Goal: Information Seeking & Learning: Learn about a topic

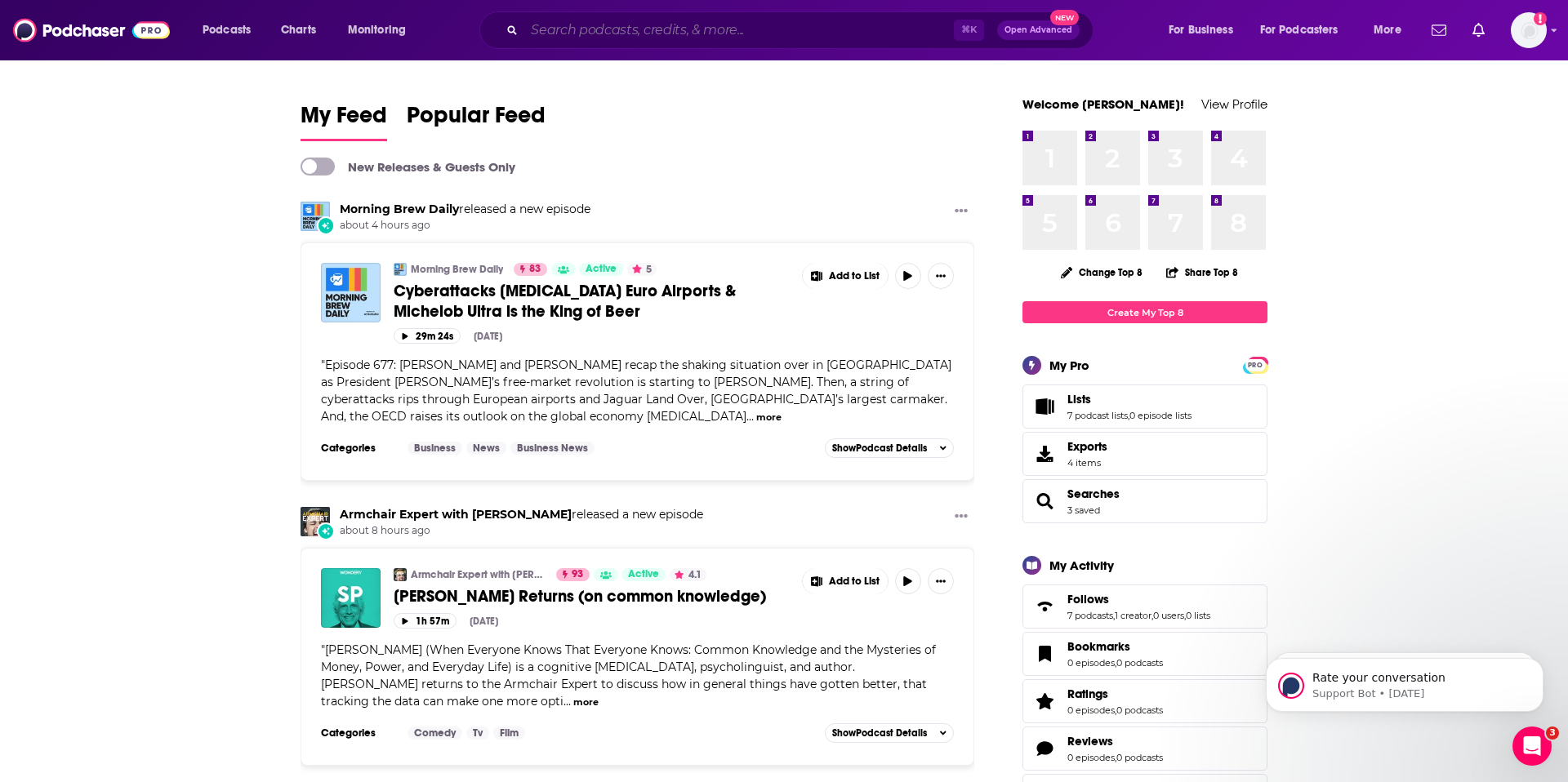
click at [537, 30] on input "Search podcasts, credits, & more..." at bounding box center [738, 31] width 429 height 26
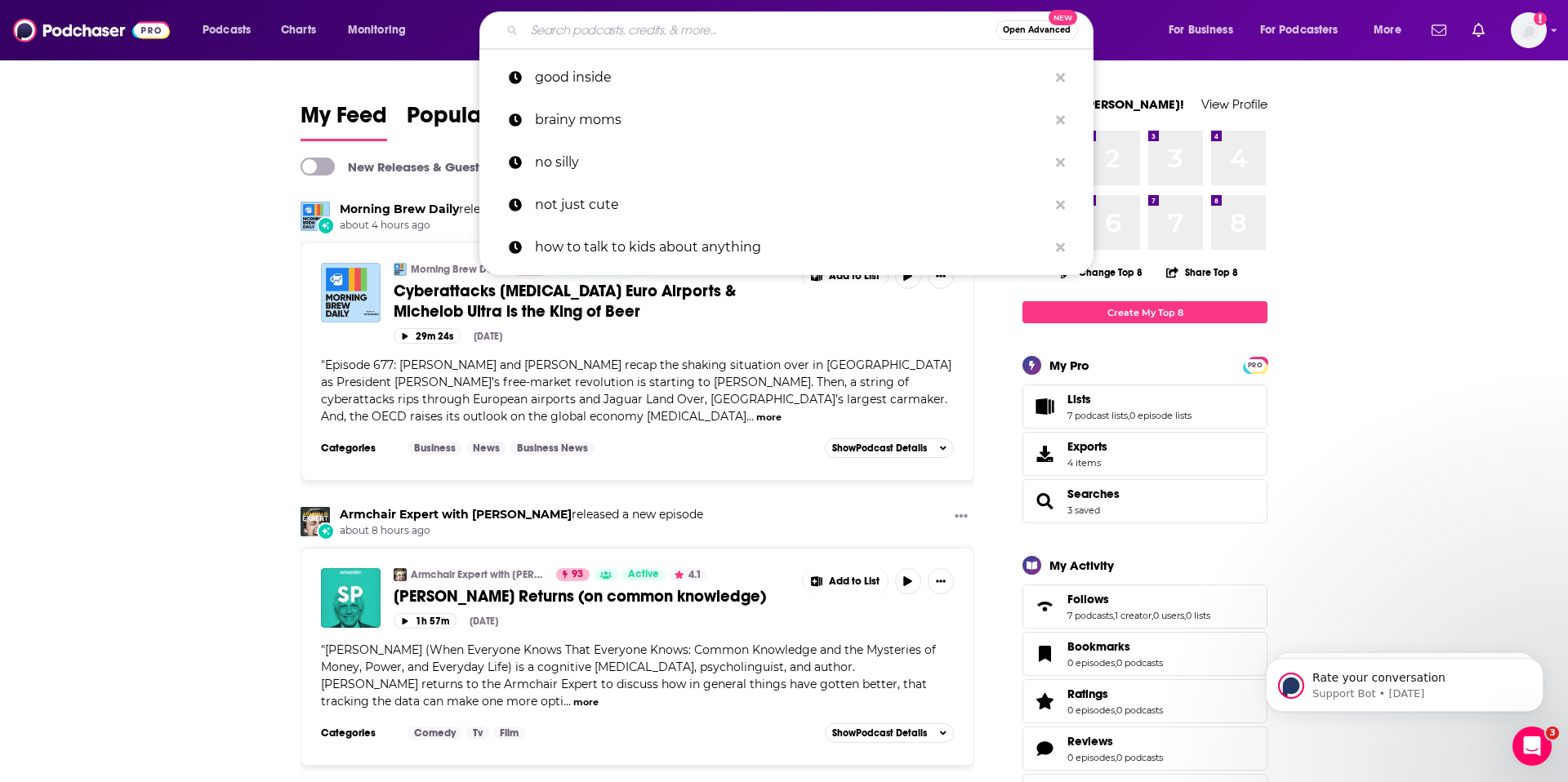
click at [535, 29] on input "Search podcasts, credits, & more..." at bounding box center [759, 31] width 471 height 26
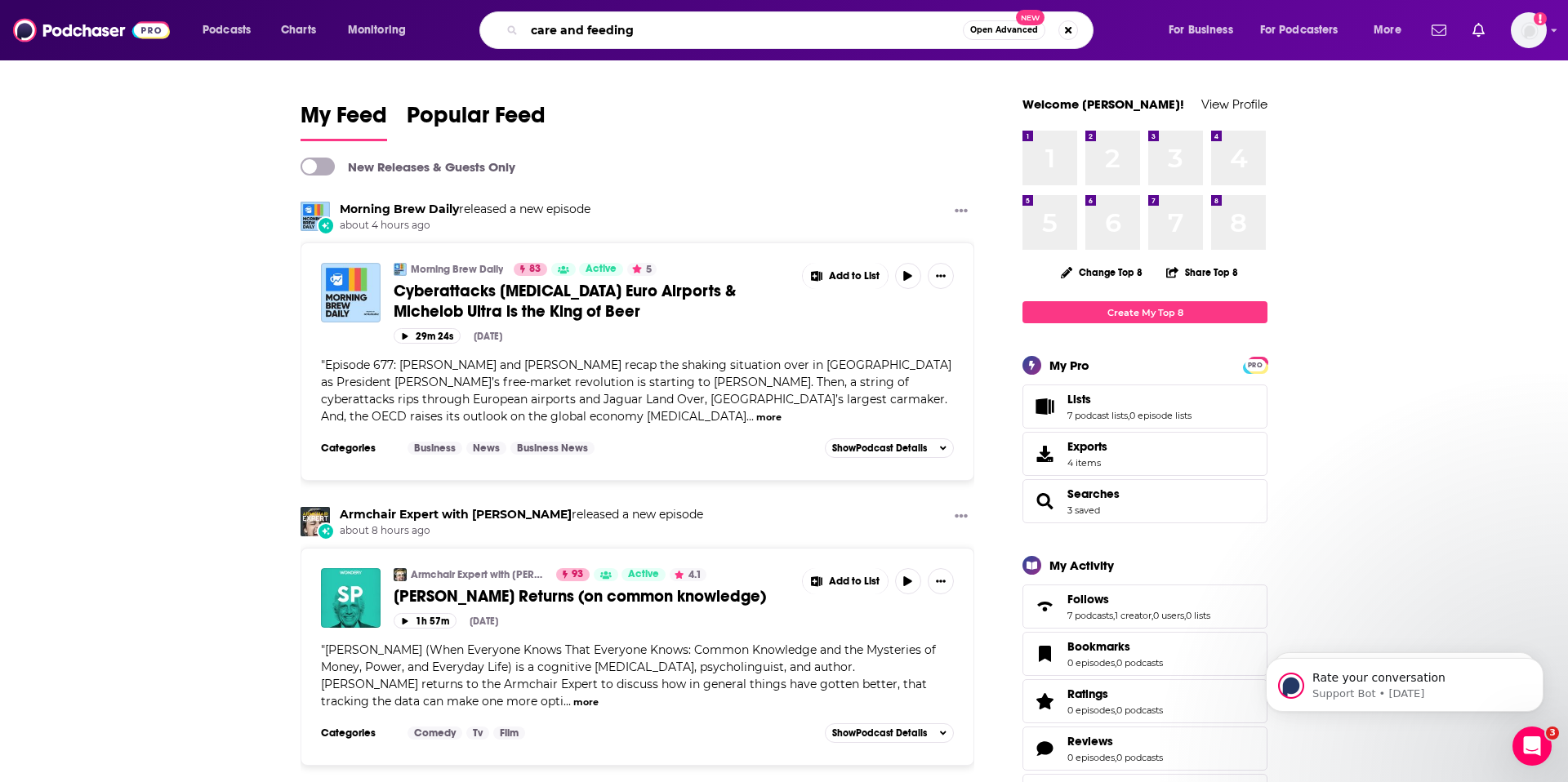
type input "care and feeding"
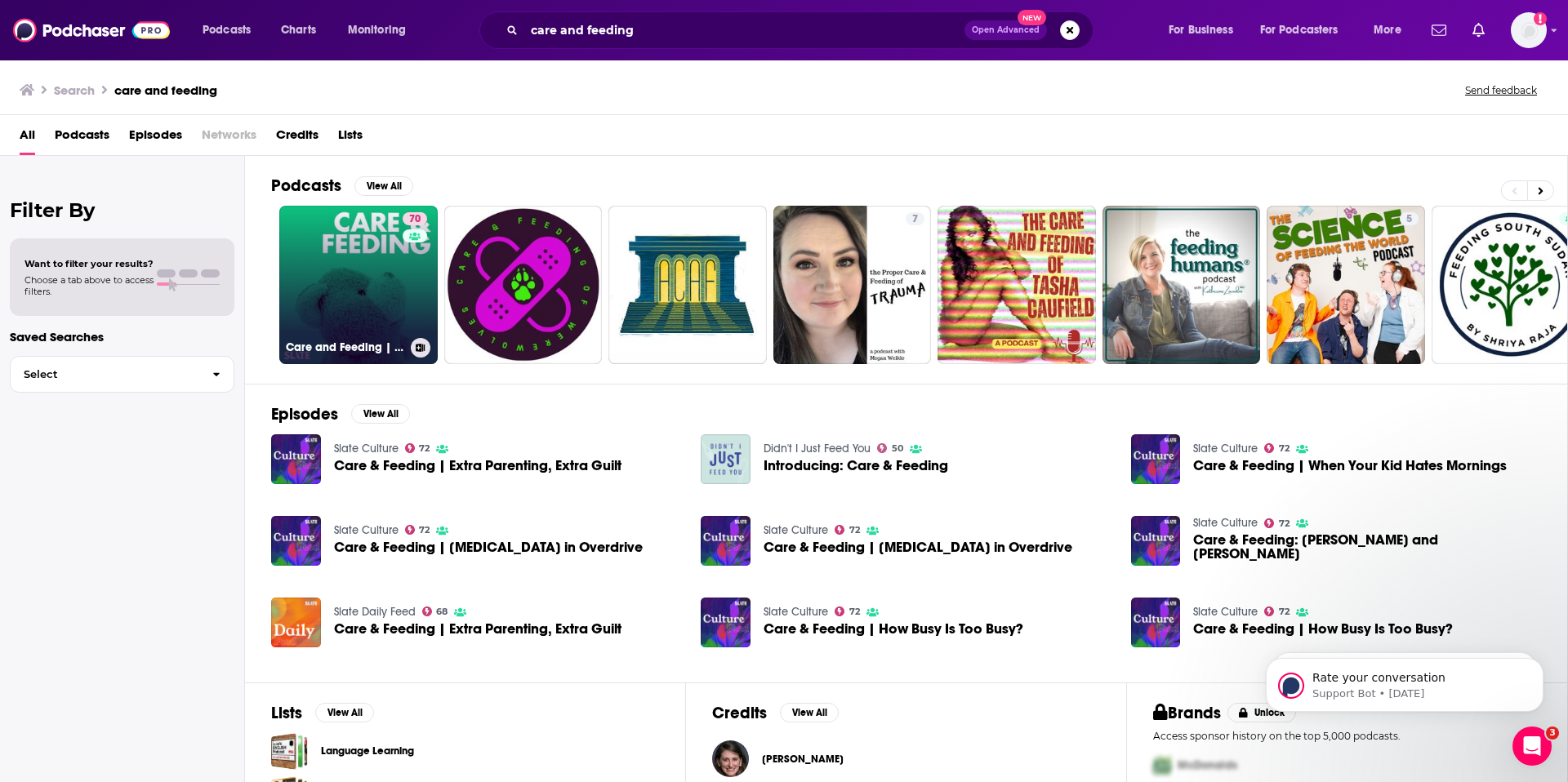
click at [356, 242] on link "70 Care and Feeding | Slate's parenting show" at bounding box center [358, 284] width 158 height 158
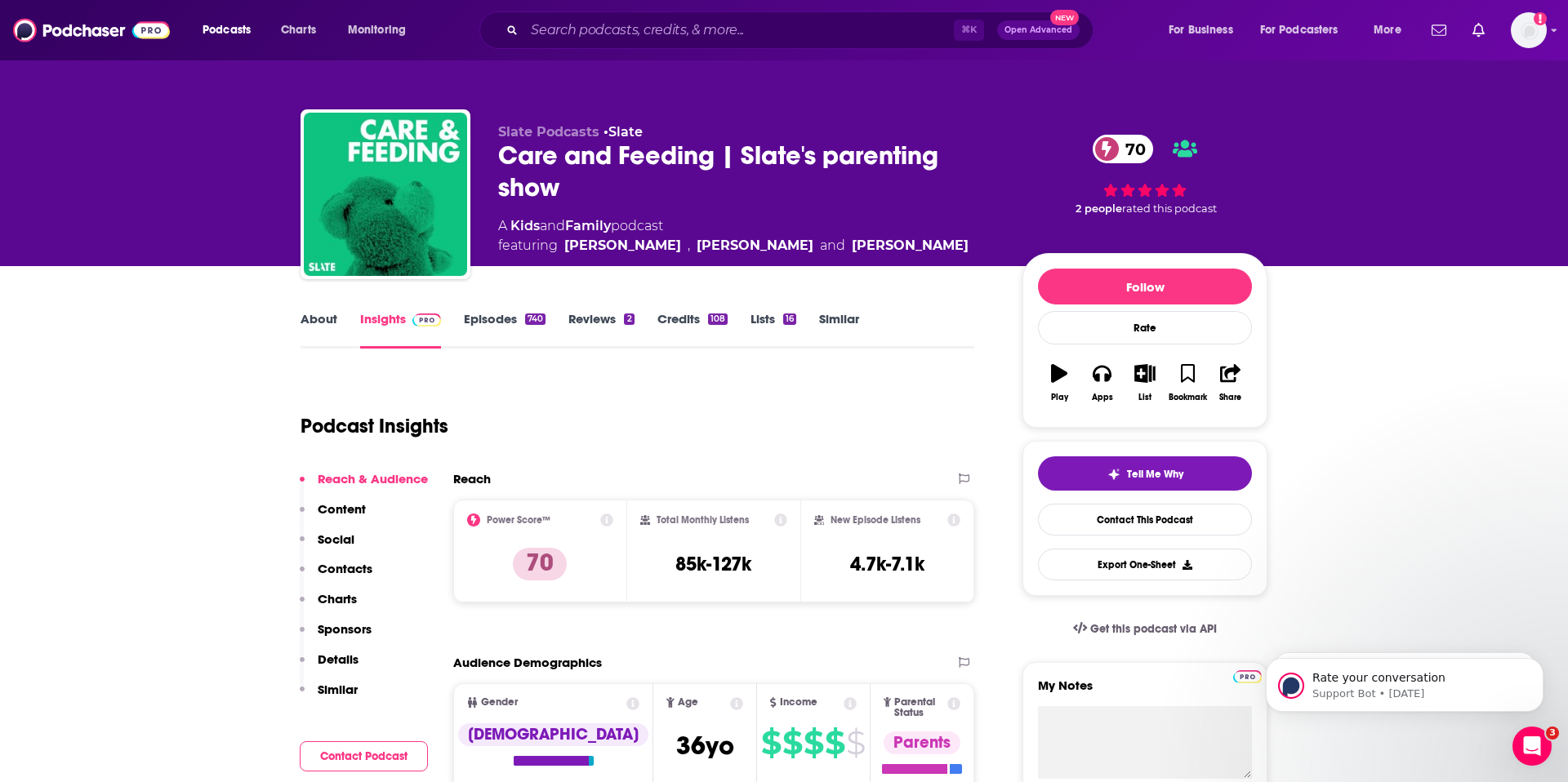
click at [385, 324] on link "Insights" at bounding box center [400, 329] width 81 height 38
click at [485, 317] on link "Episodes 740" at bounding box center [504, 329] width 82 height 38
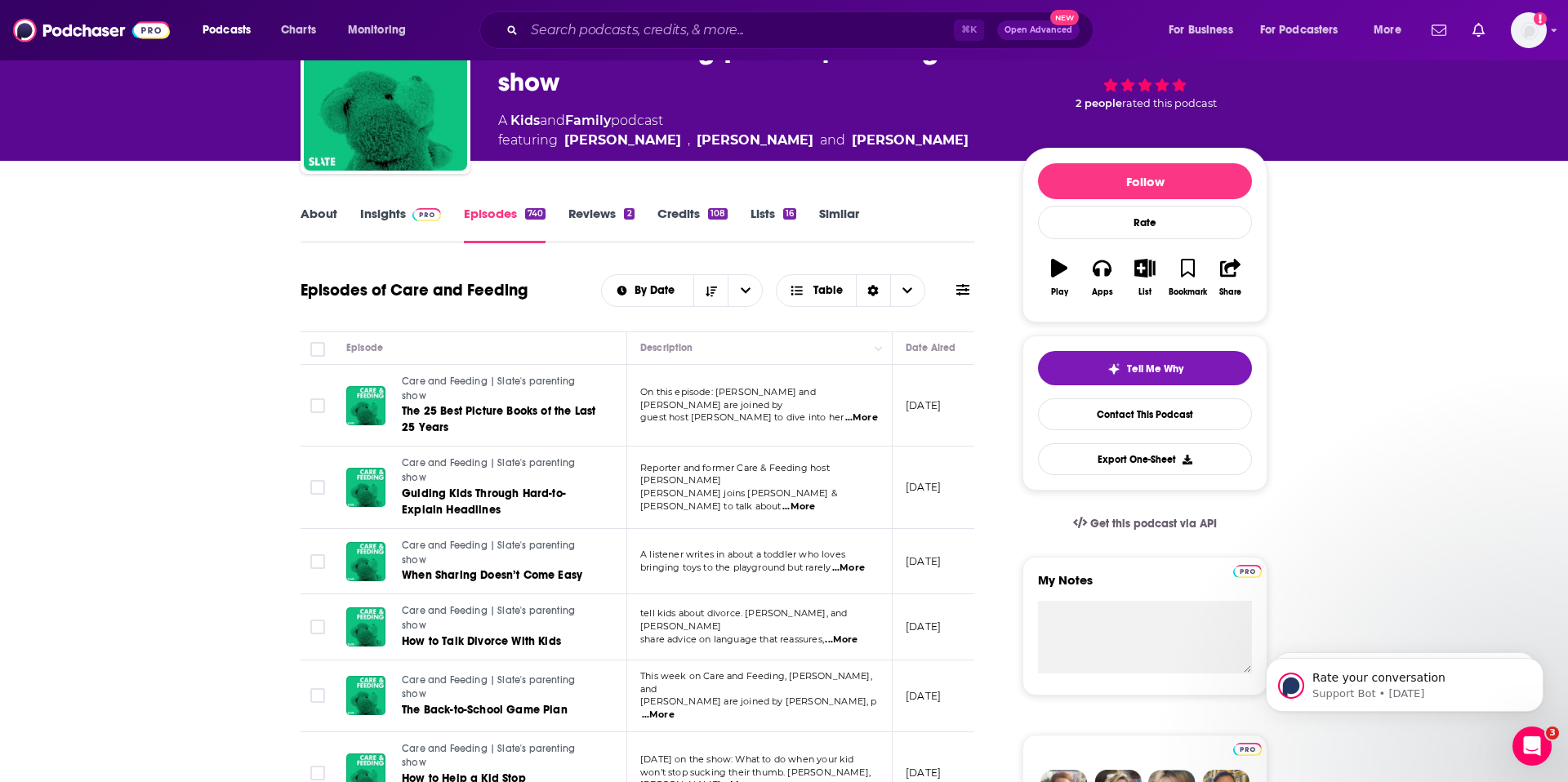
scroll to position [172, 0]
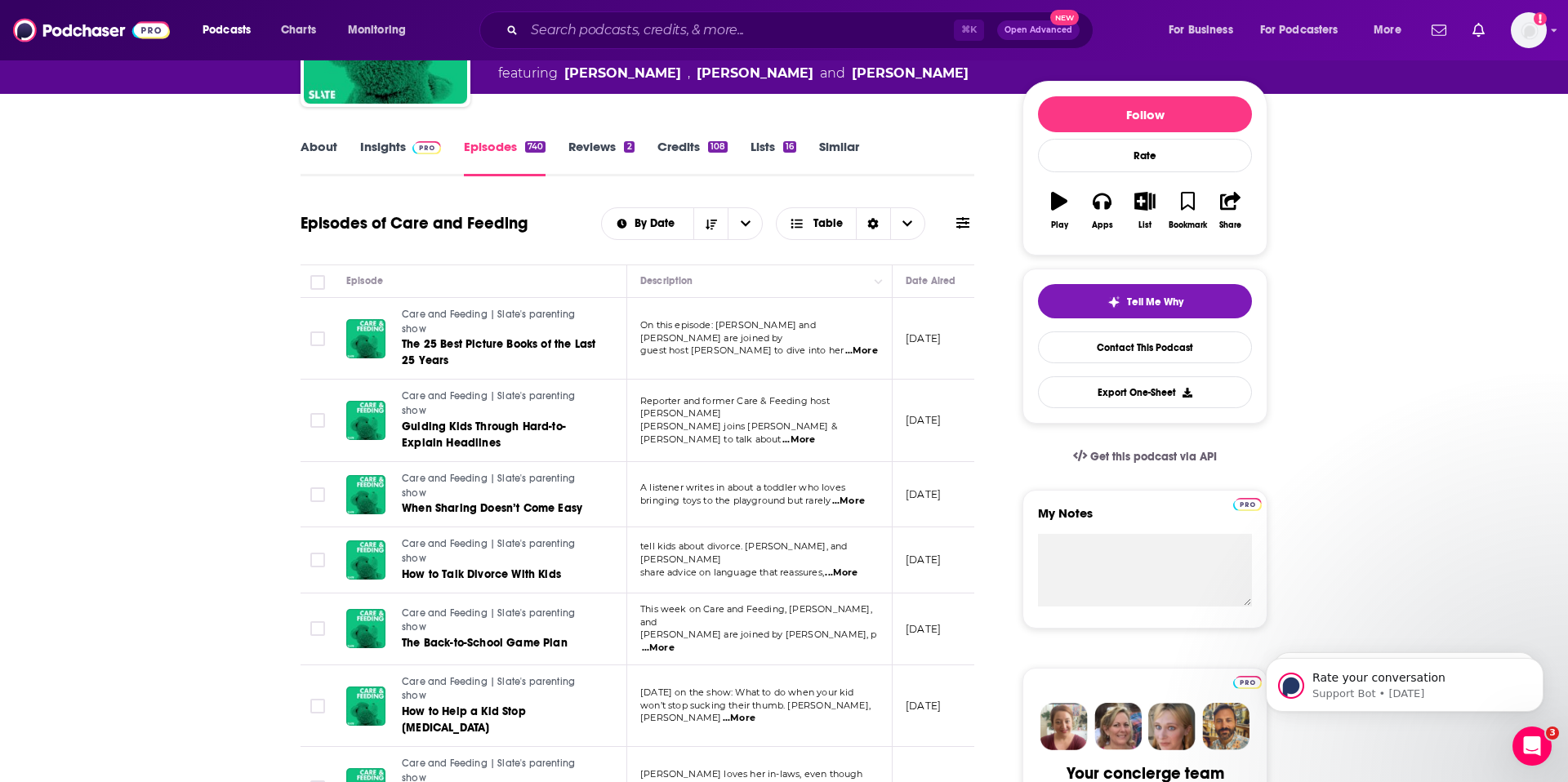
click at [674, 642] on span "...More" at bounding box center [658, 648] width 32 height 13
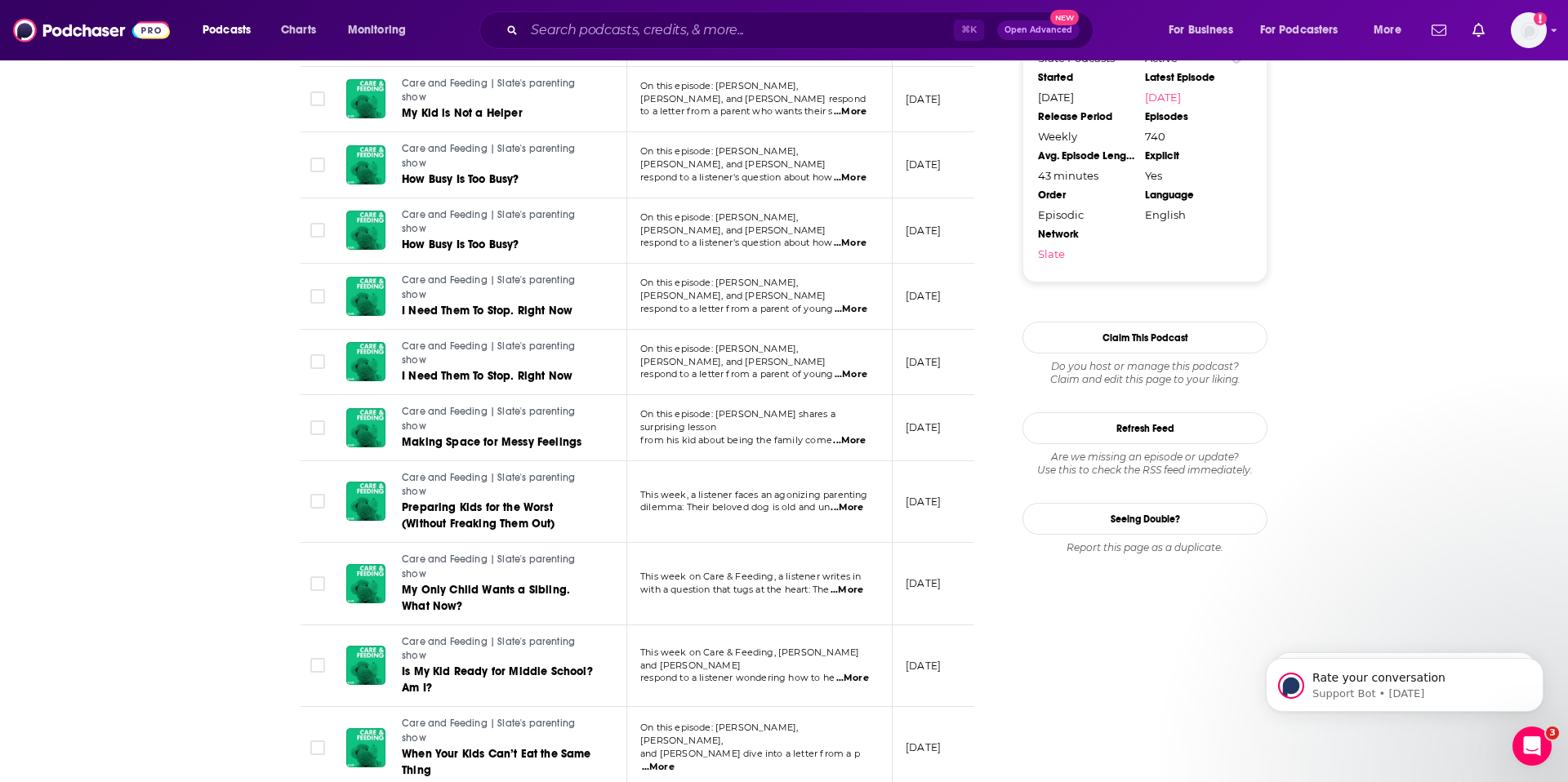
scroll to position [1669, 0]
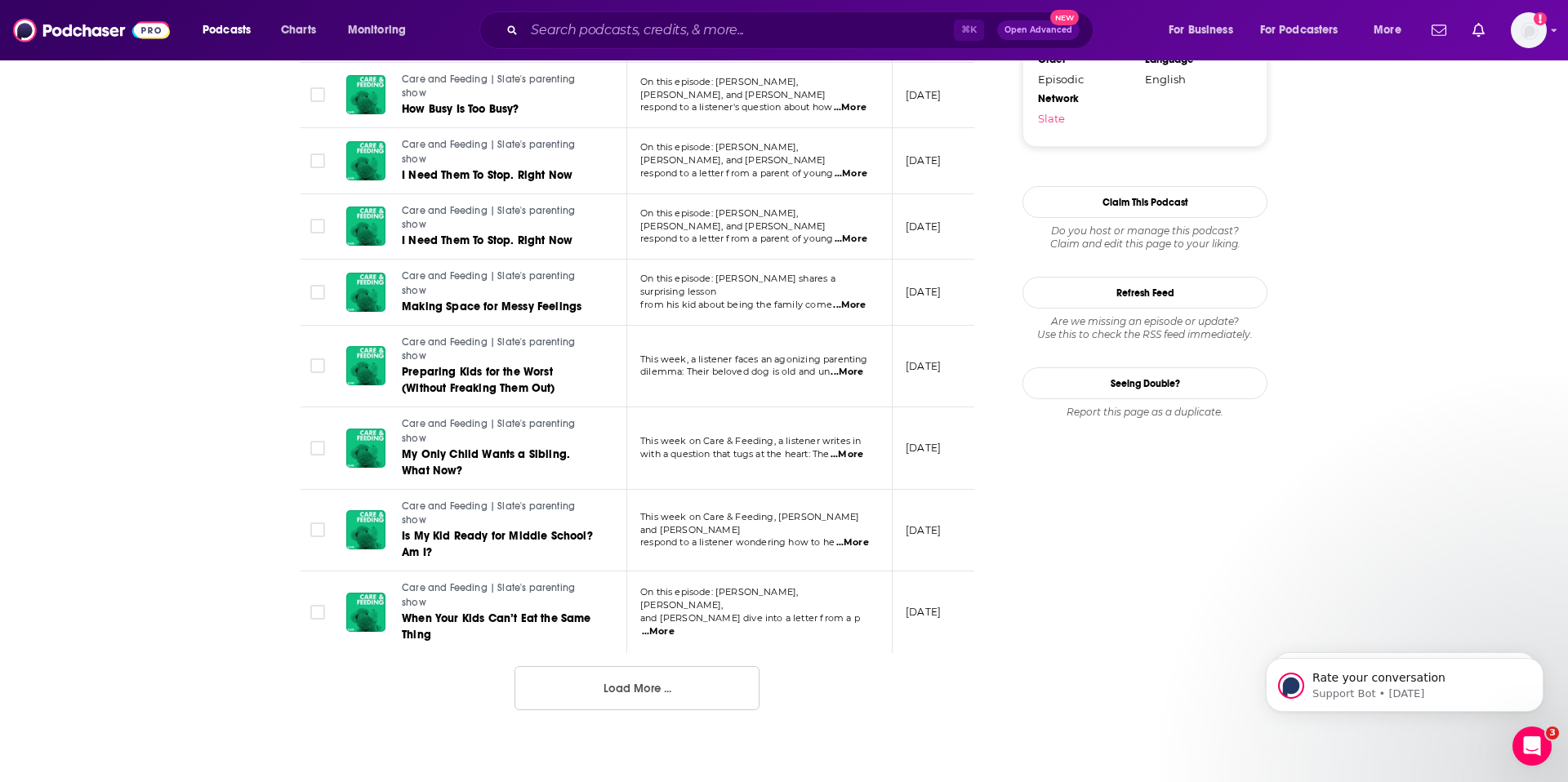
click at [659, 668] on button "Load More ..." at bounding box center [637, 688] width 245 height 44
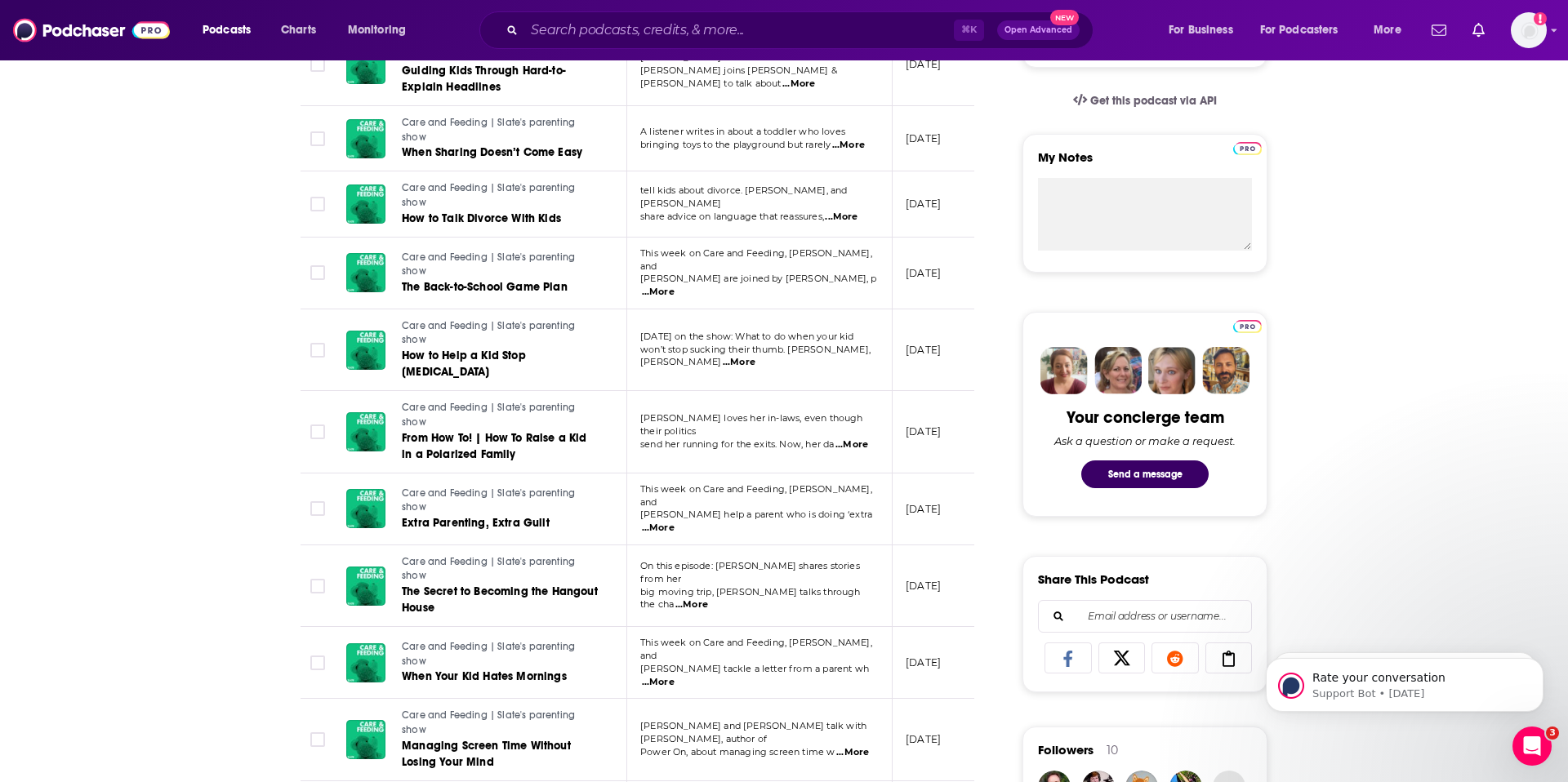
scroll to position [0, 0]
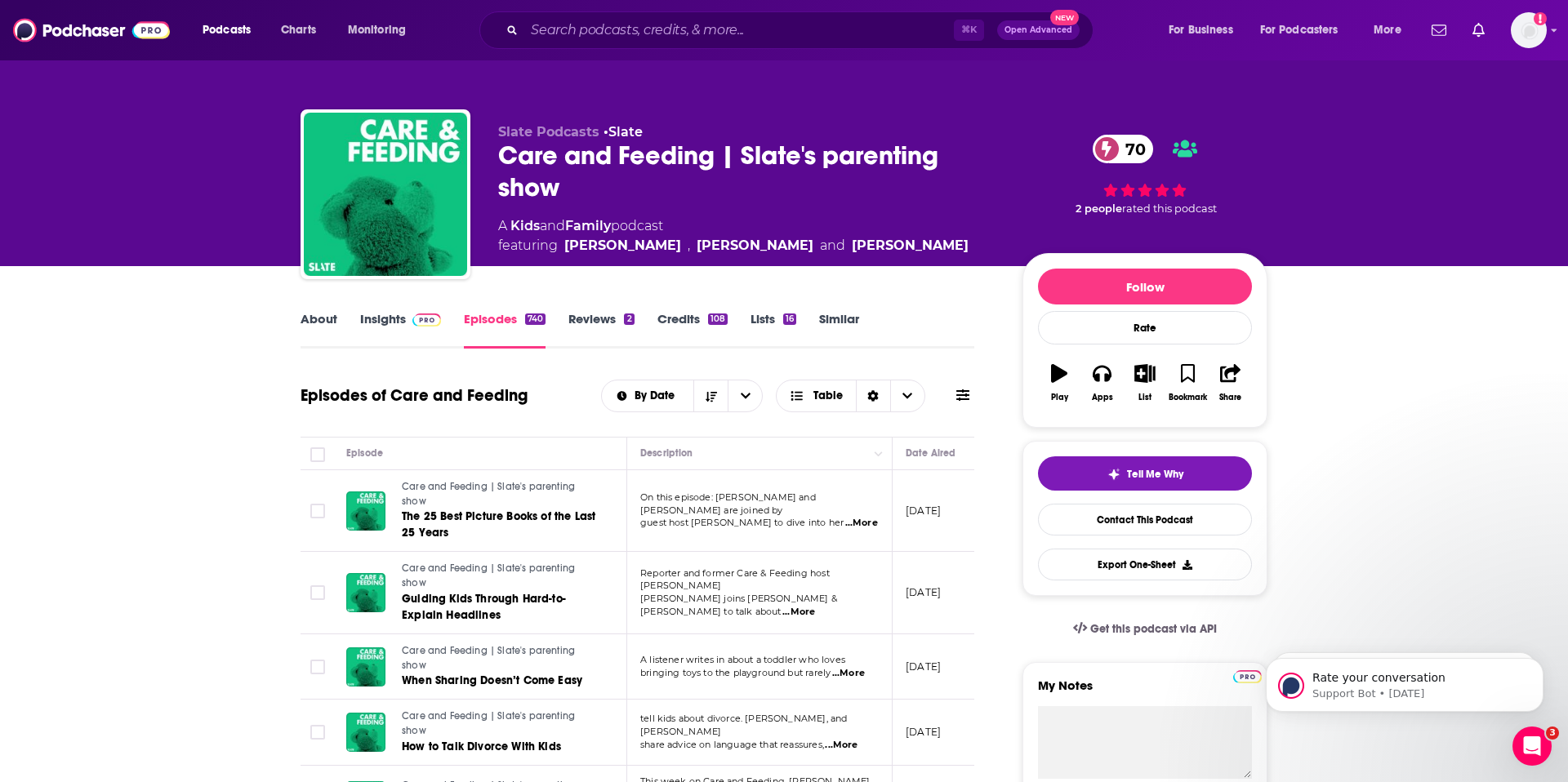
click at [376, 320] on link "Insights" at bounding box center [400, 329] width 81 height 38
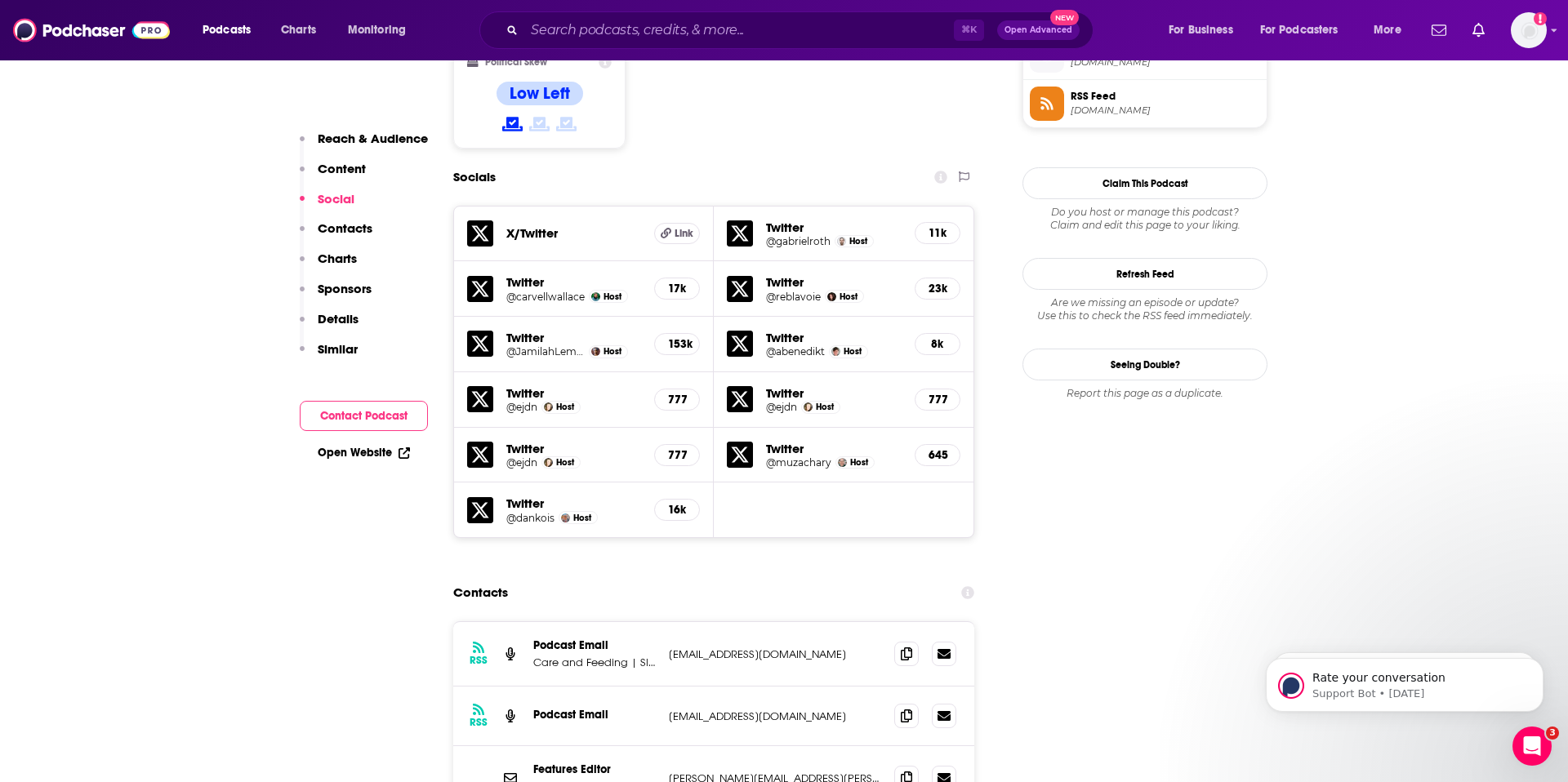
scroll to position [1501, 0]
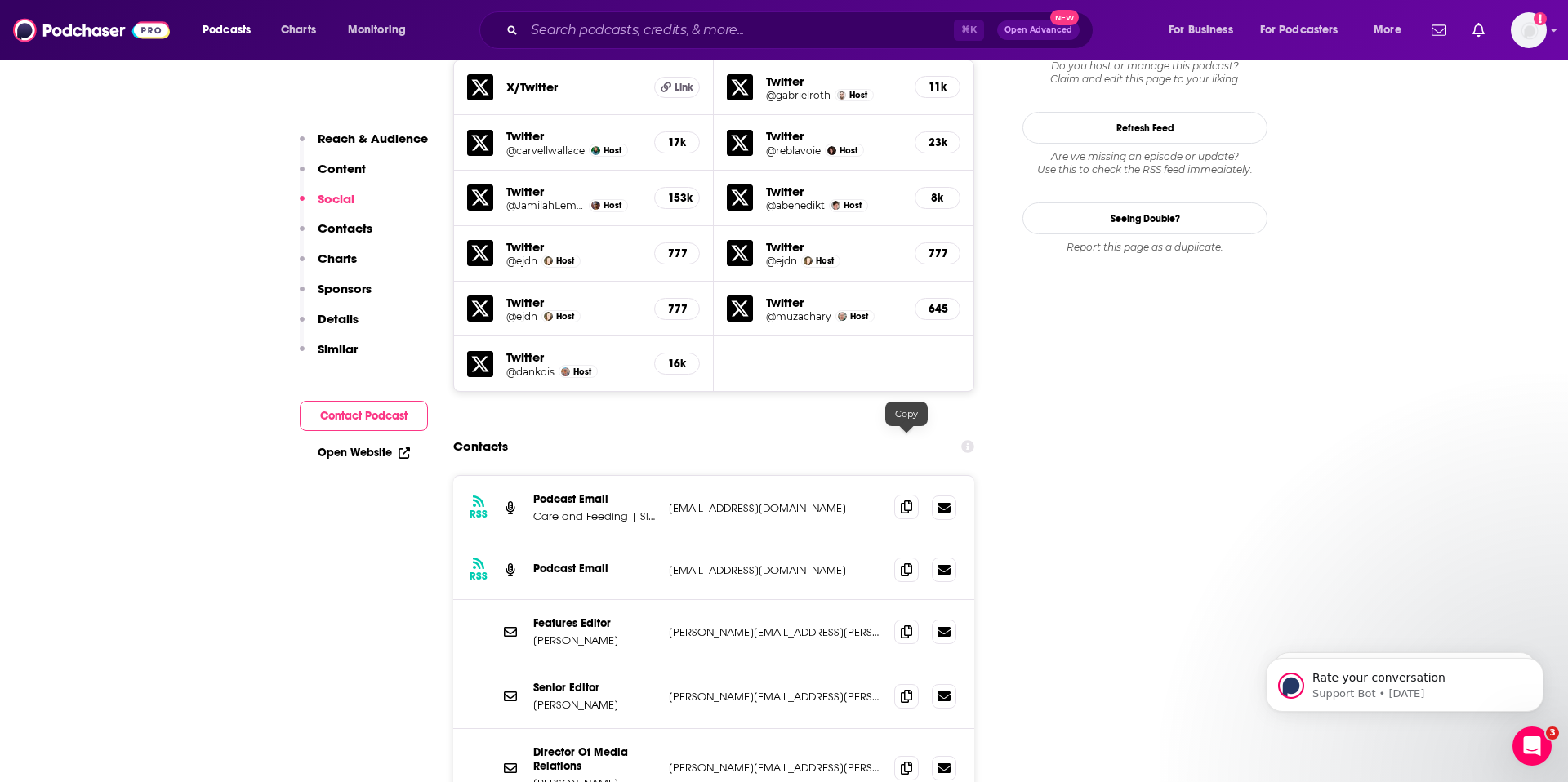
click at [905, 500] on icon at bounding box center [906, 506] width 11 height 13
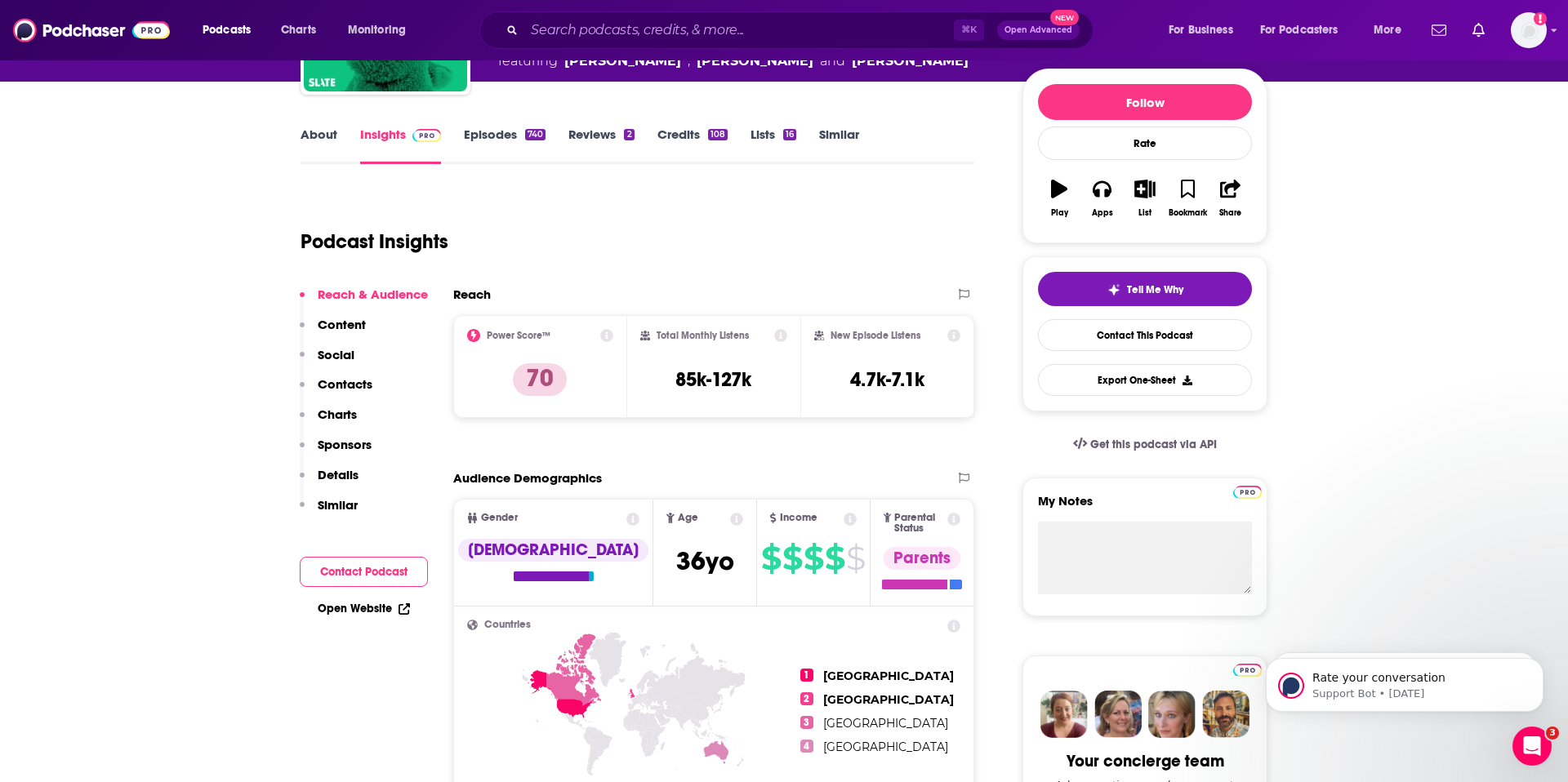
scroll to position [0, 0]
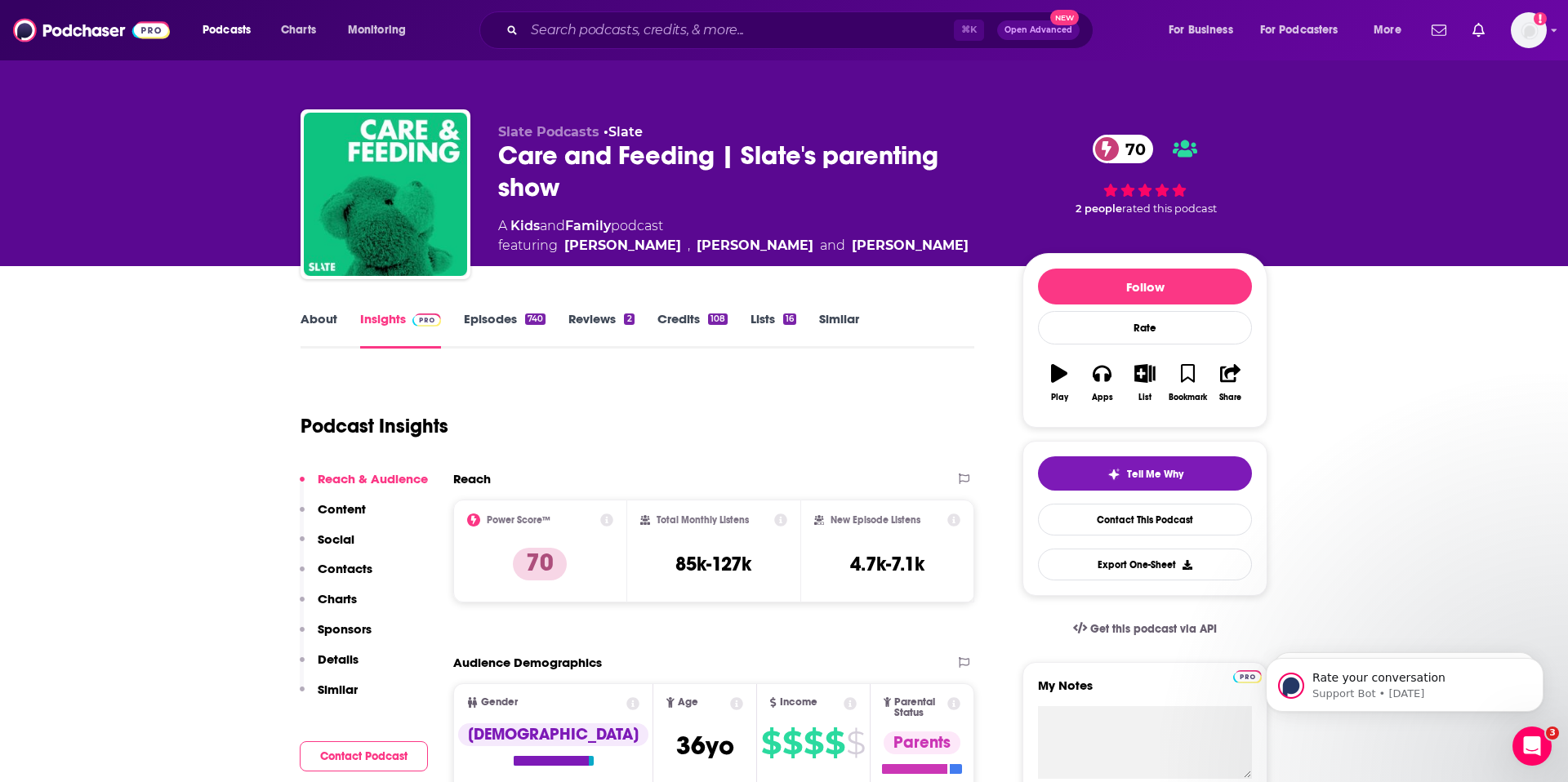
click at [324, 317] on link "About" at bounding box center [319, 329] width 37 height 38
